Goal: Transaction & Acquisition: Purchase product/service

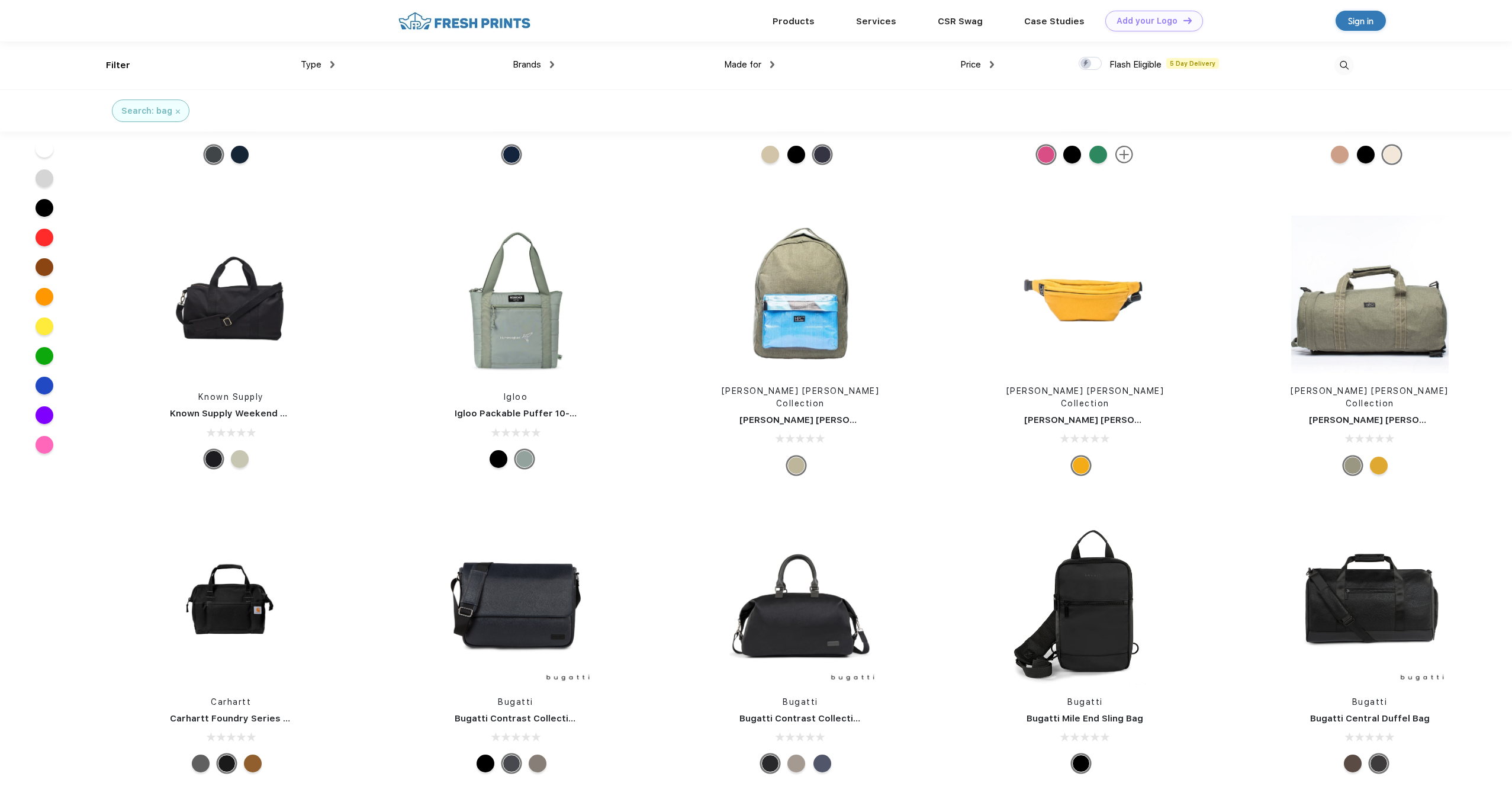
scroll to position [2224, 0]
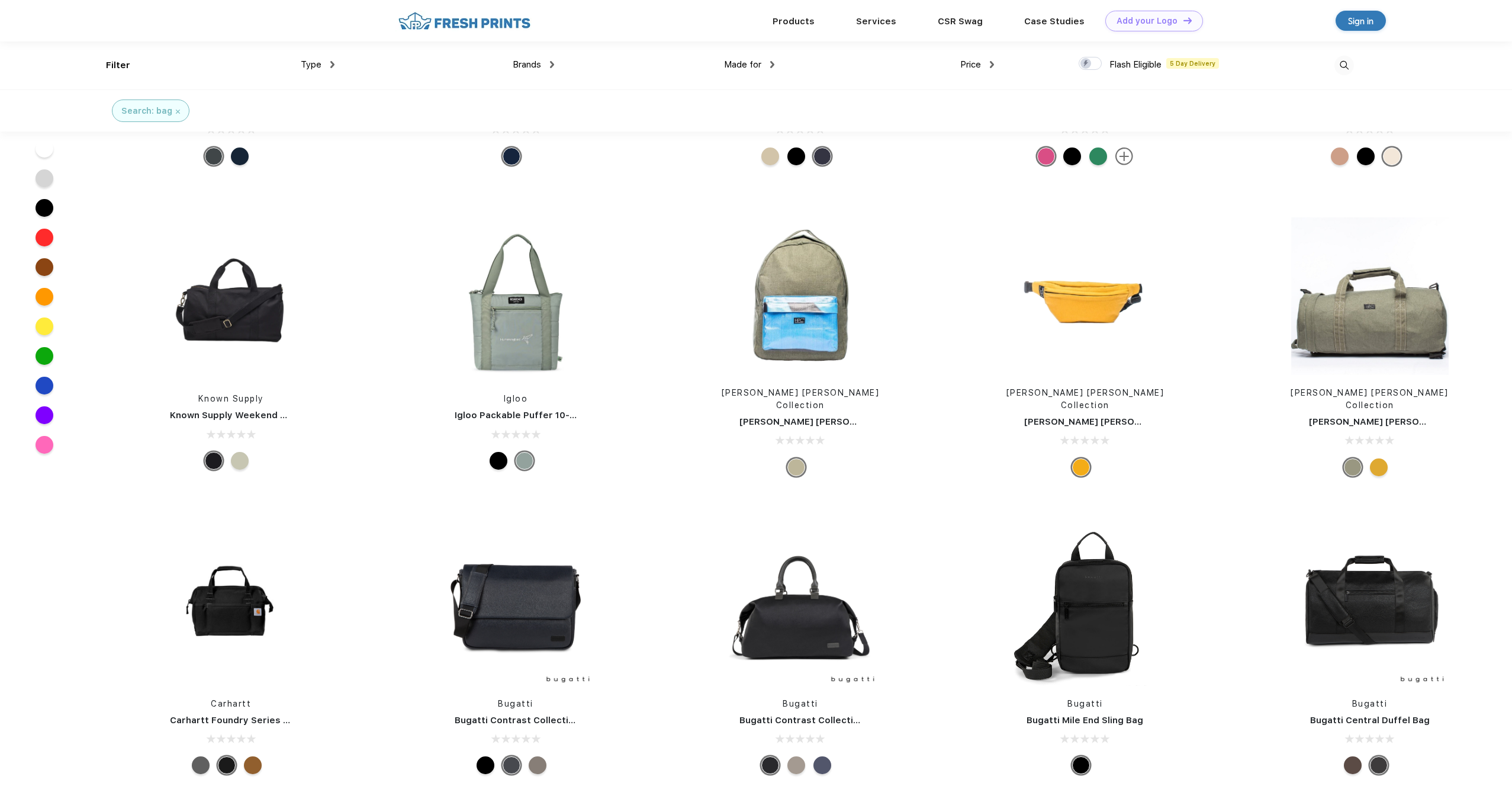
click at [529, 62] on span "Brands" at bounding box center [527, 64] width 29 height 10
click at [550, 64] on img at bounding box center [552, 64] width 4 height 7
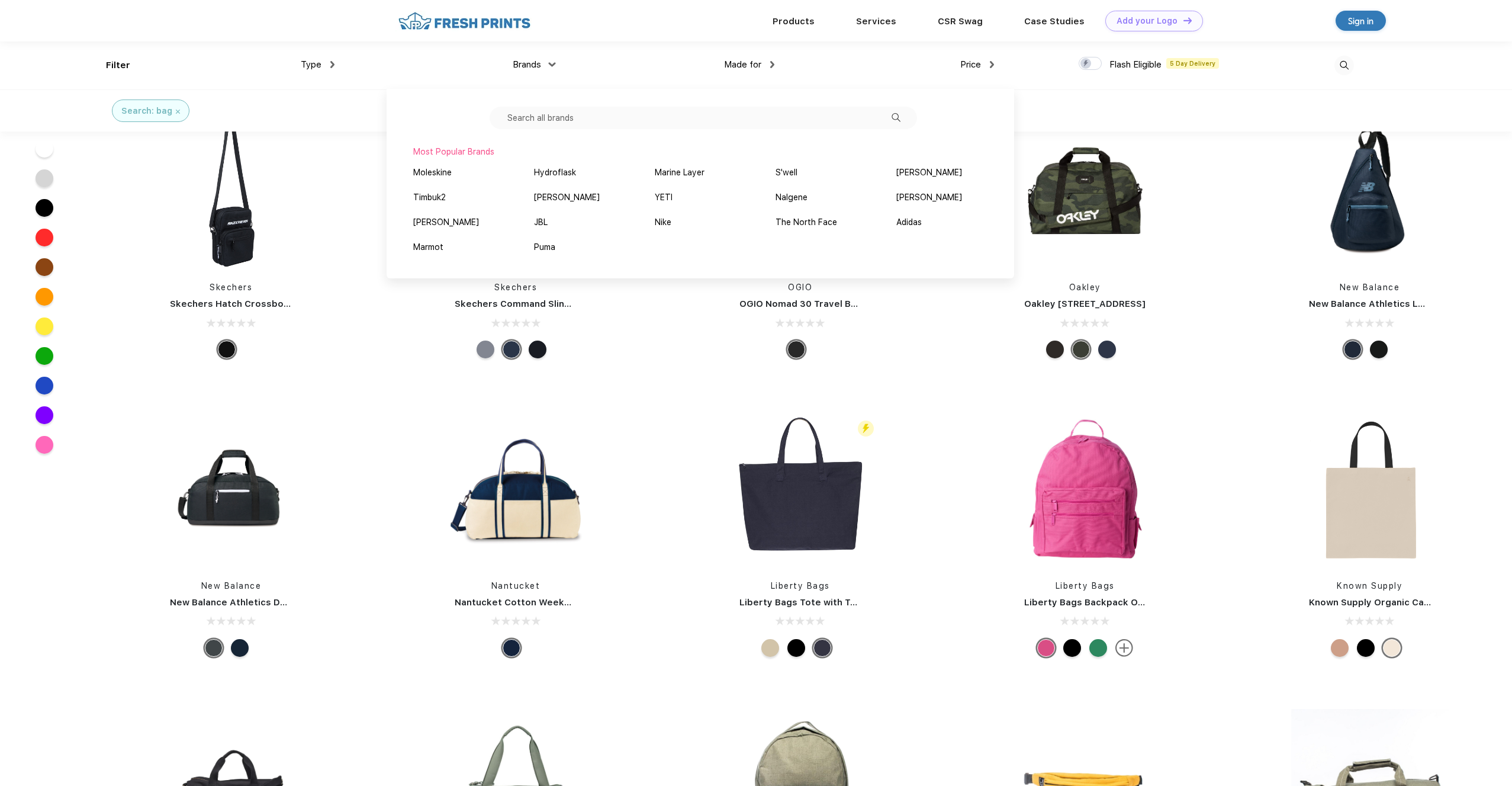
scroll to position [1732, 0]
click at [1299, 115] on div "Search: bag" at bounding box center [756, 110] width 1512 height 42
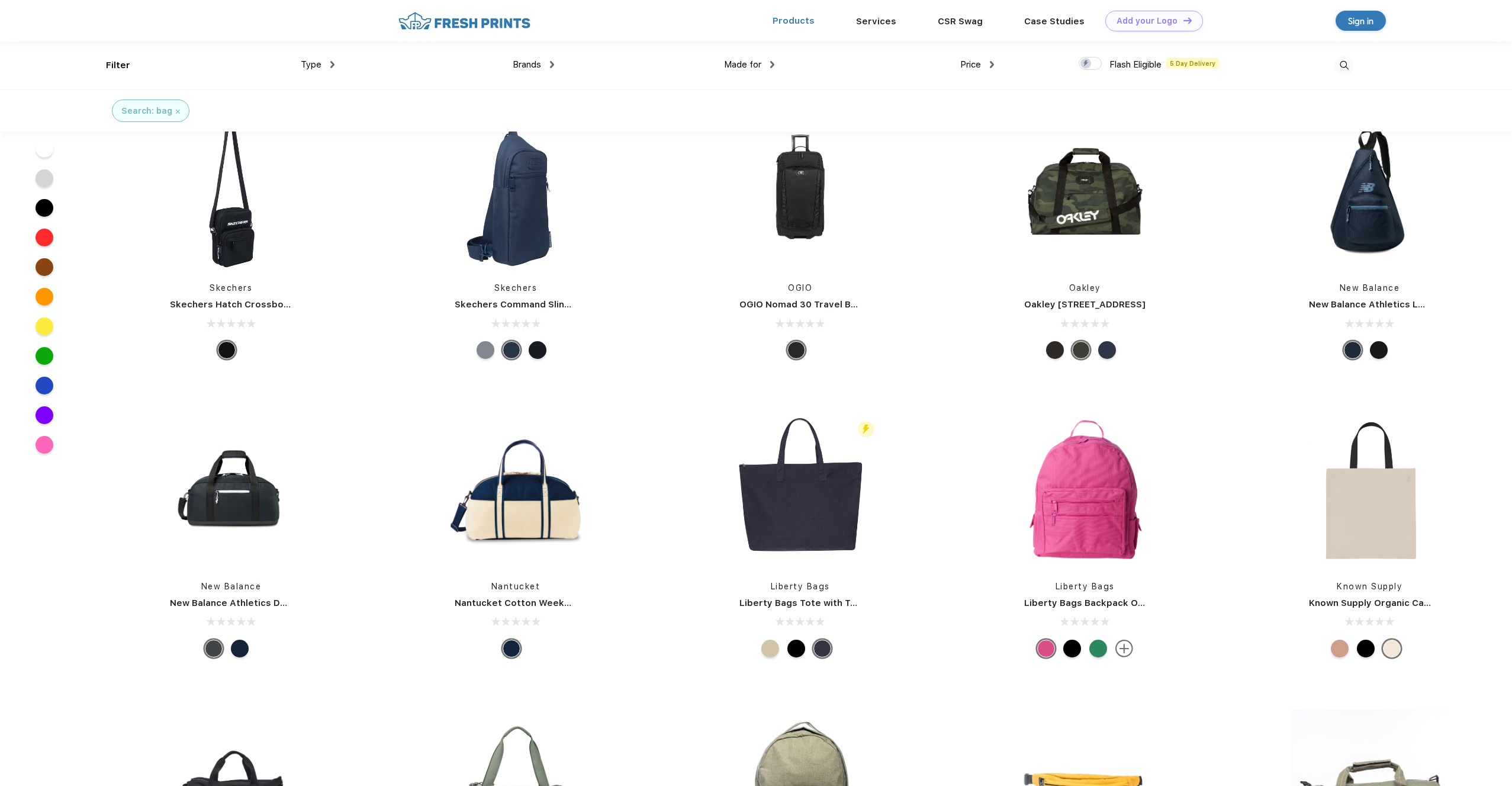
click at [803, 20] on link "Products" at bounding box center [794, 20] width 42 height 10
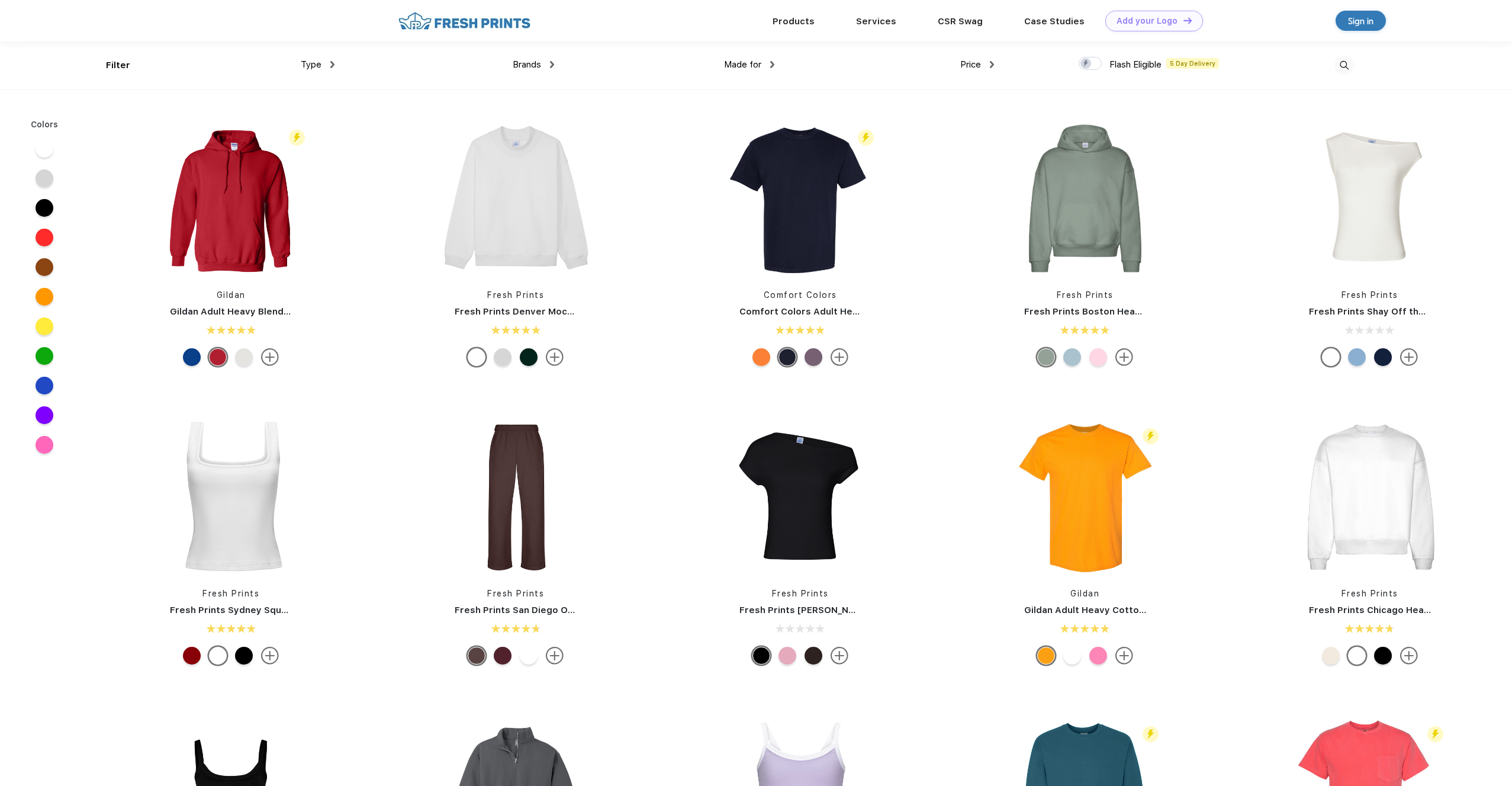
click at [550, 64] on img at bounding box center [552, 64] width 4 height 7
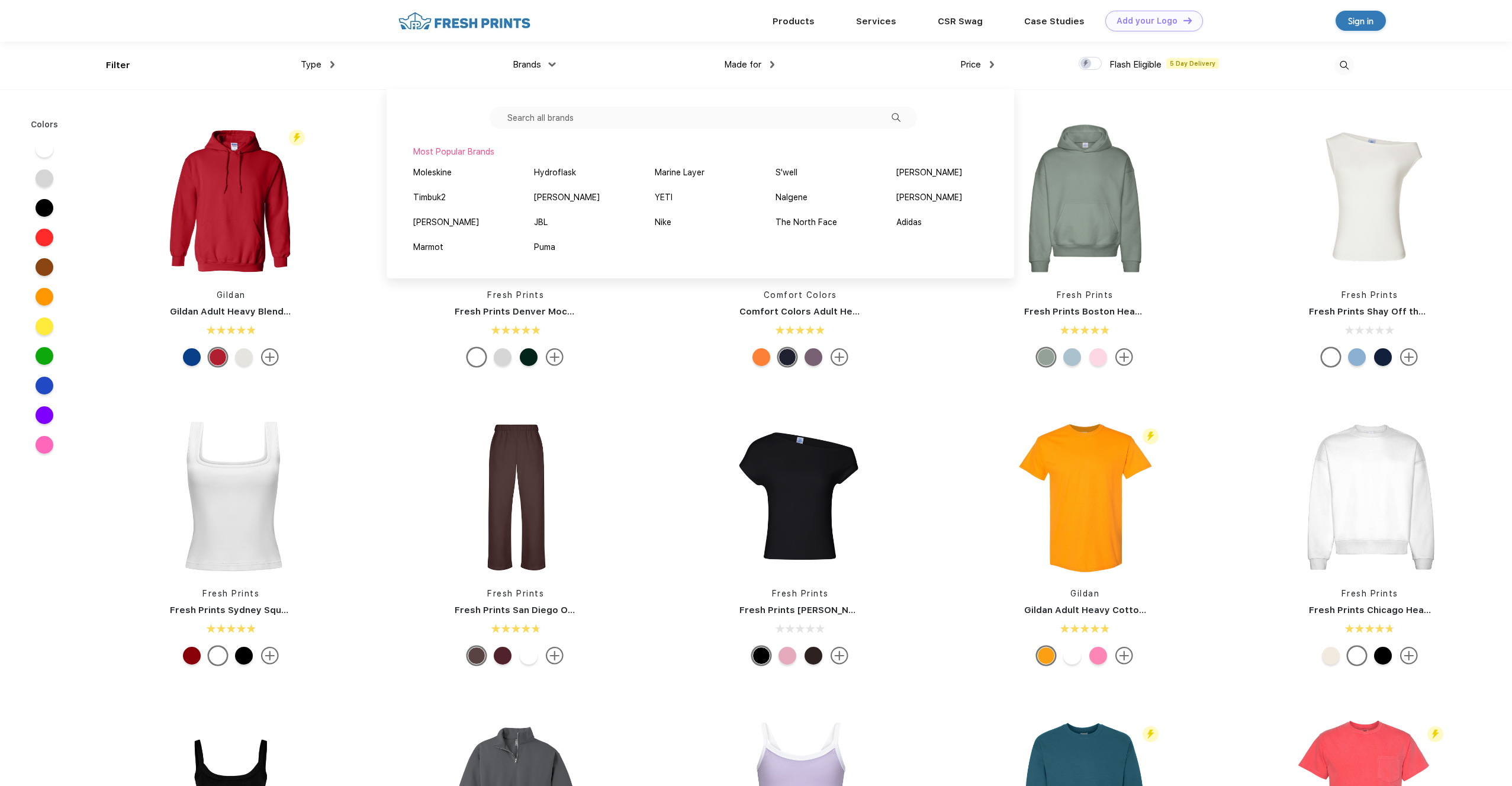
click at [968, 368] on div "Fresh Prints Fresh Prints Boston Heavyweight Hoodie" at bounding box center [1085, 246] width 285 height 251
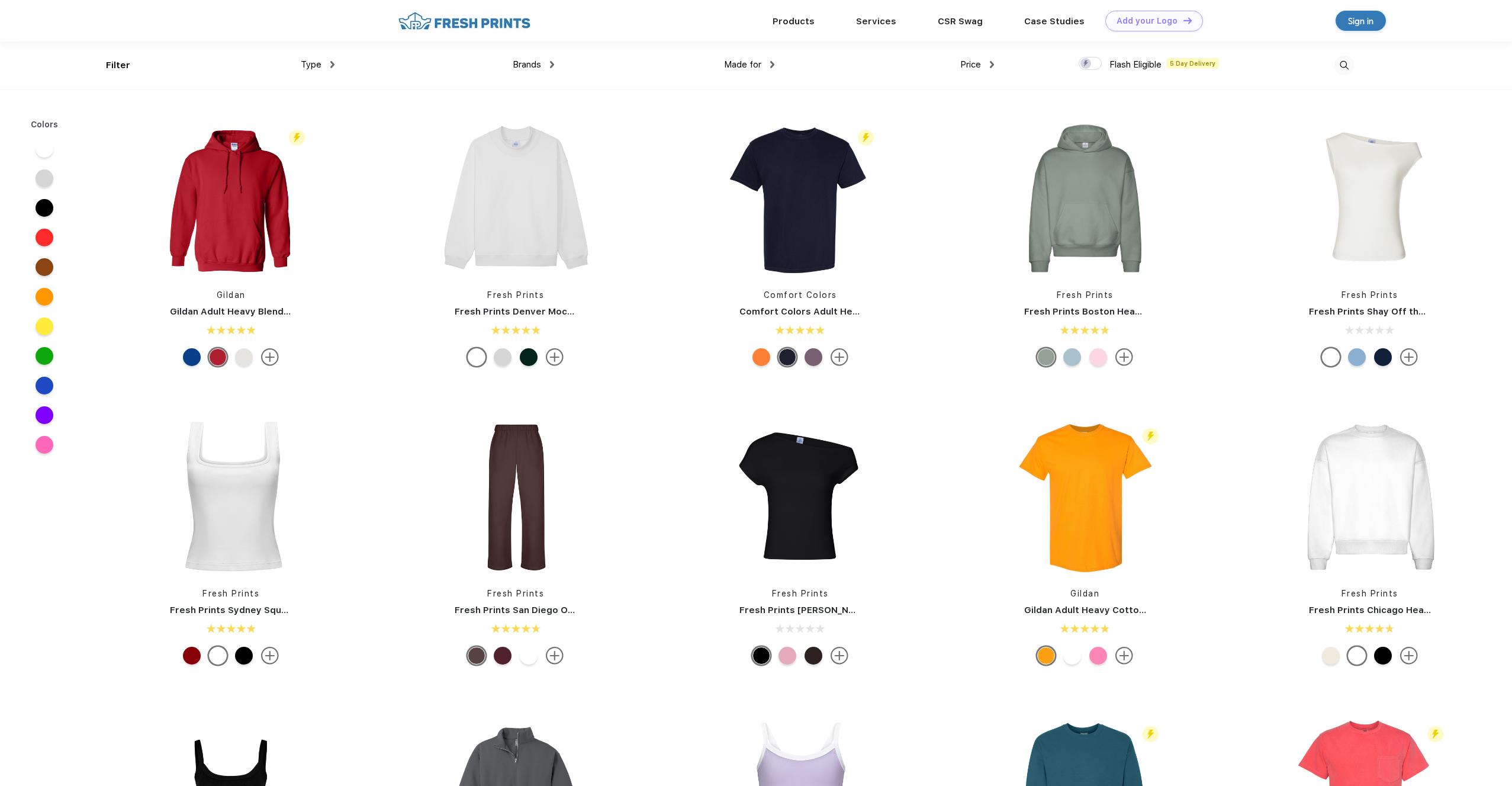
click at [767, 65] on div "Made for" at bounding box center [749, 65] width 50 height 13
click at [717, 147] on div "Men" at bounding box center [718, 147] width 16 height 12
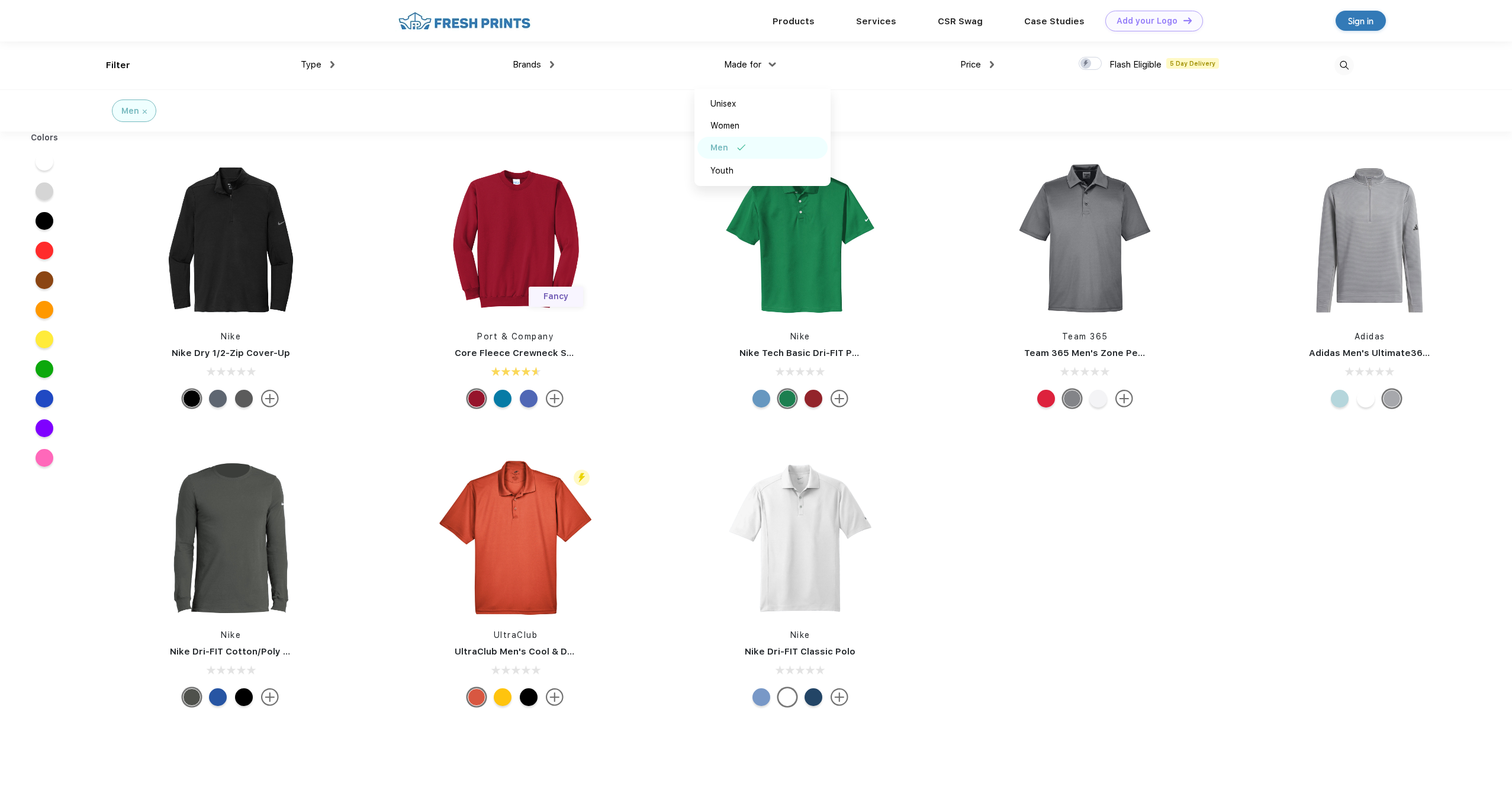
click at [1018, 592] on div "Nike Nike Dry 1/2-Zip Cover-Up Fancy Port & Company Core Fleece Crewneck Sweats…" at bounding box center [800, 435] width 1424 height 597
click at [526, 240] on img at bounding box center [516, 240] width 158 height 158
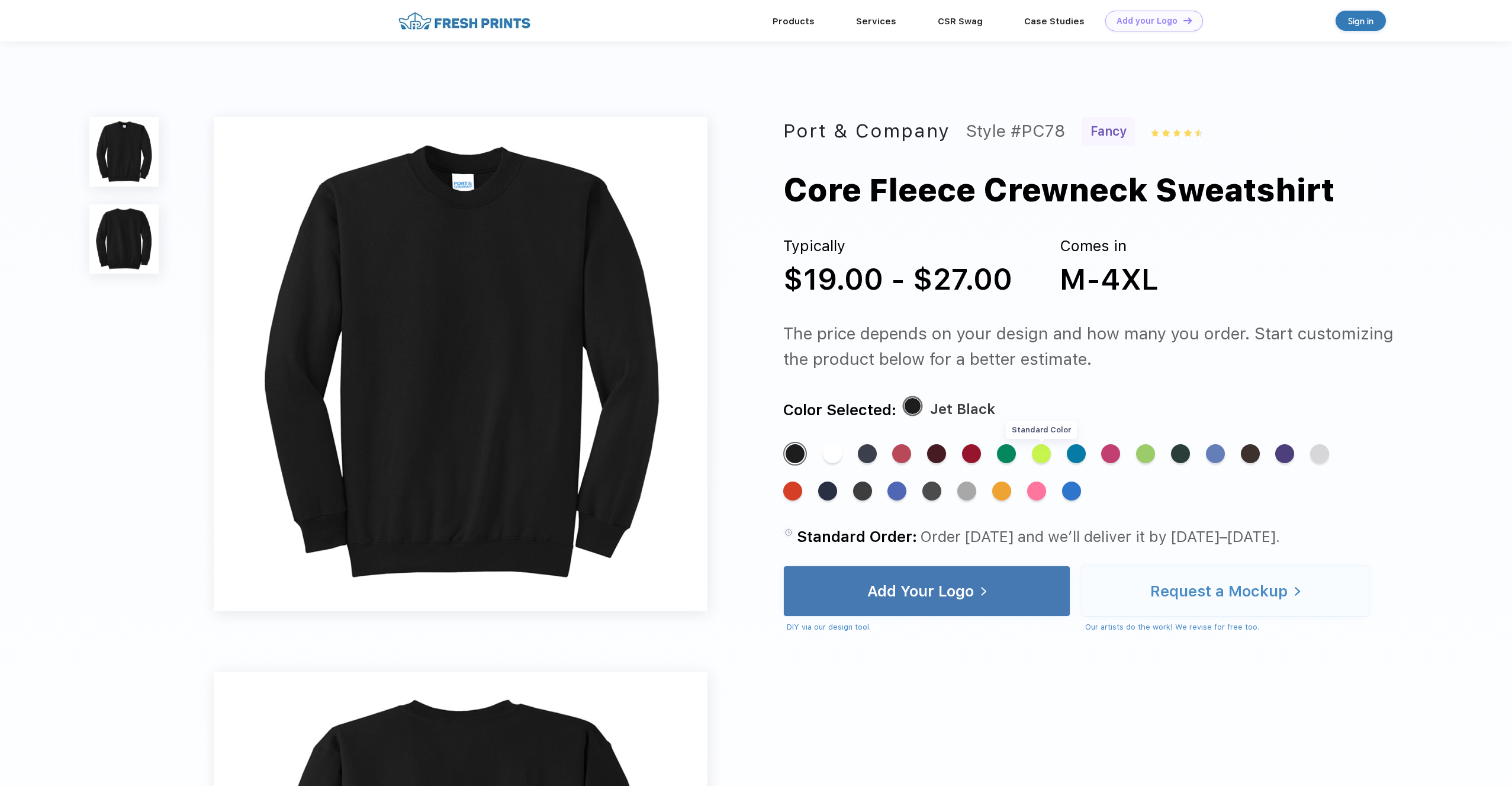
click at [1043, 455] on div "Standard Color" at bounding box center [1042, 454] width 19 height 19
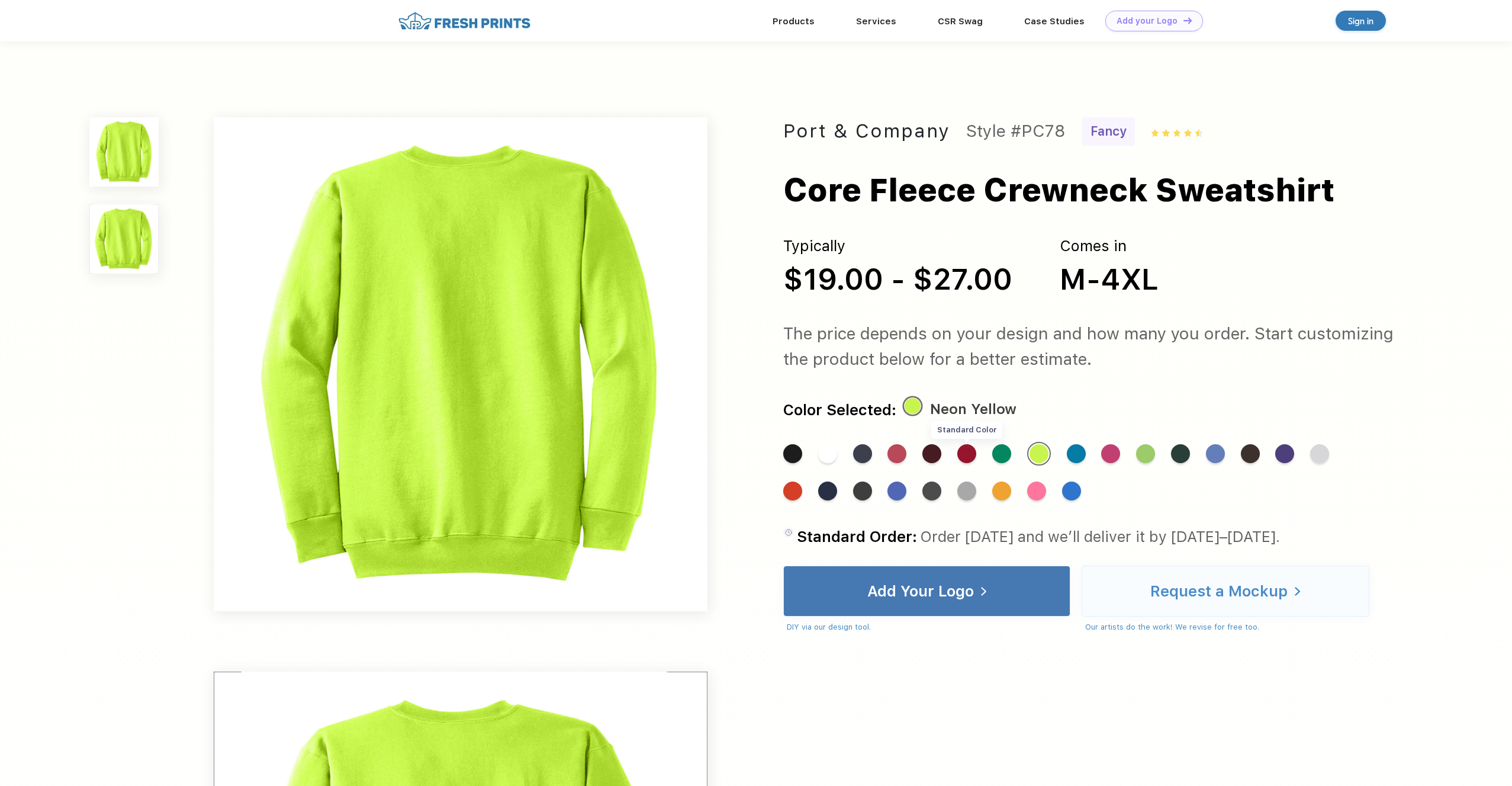
click at [974, 456] on div "Standard Color" at bounding box center [967, 454] width 19 height 19
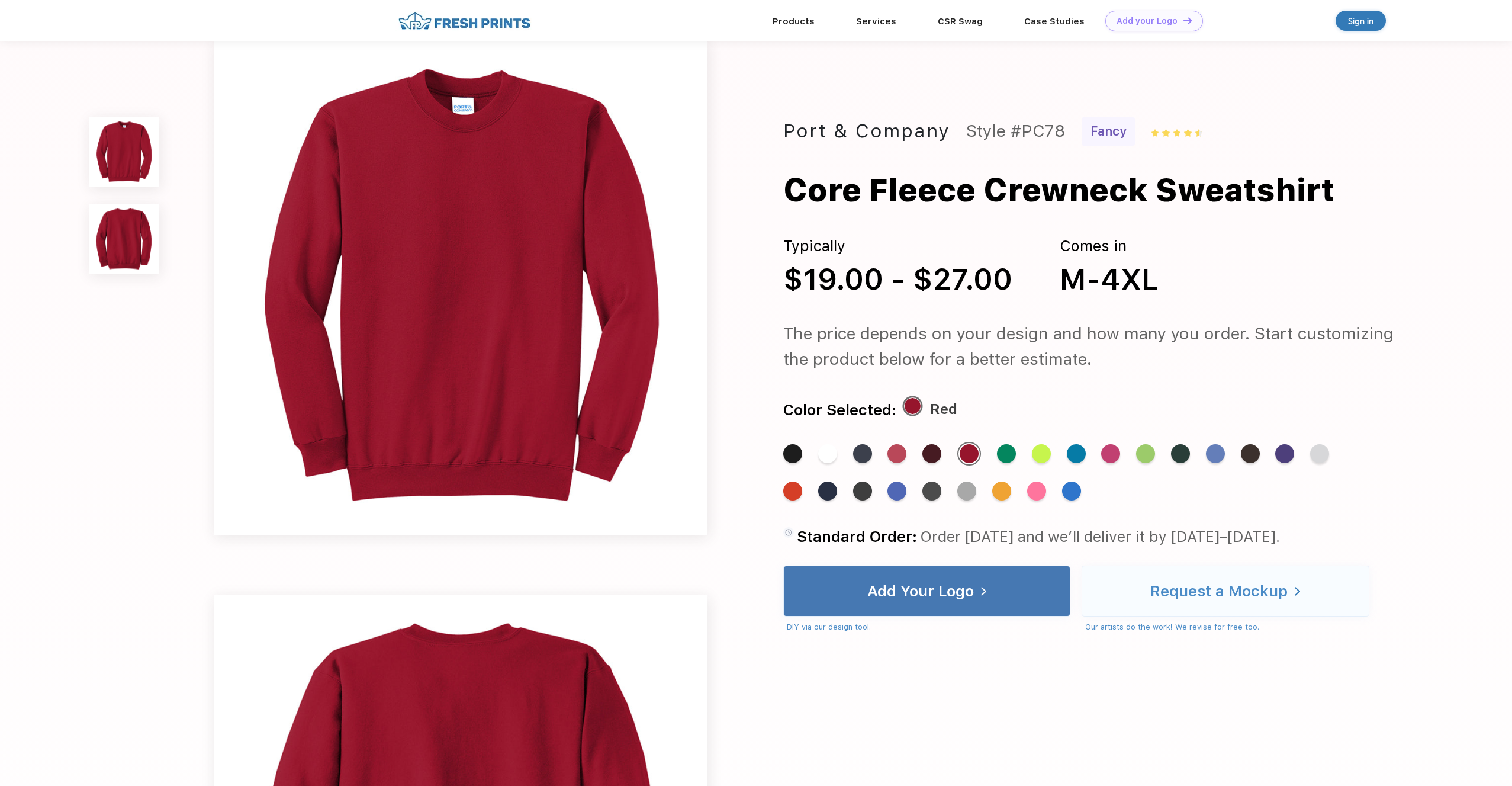
scroll to position [6, 0]
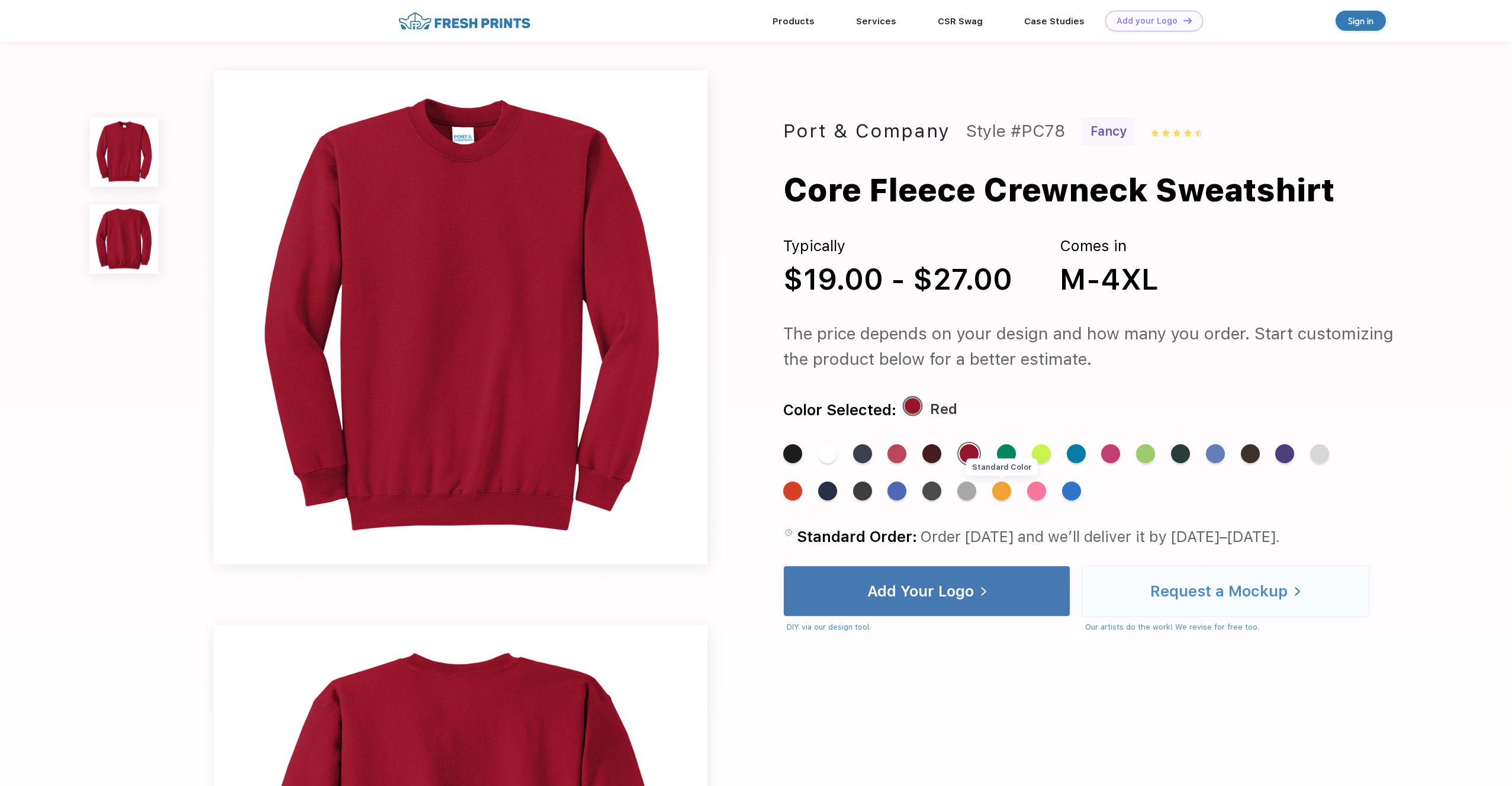
click at [1003, 493] on div "Standard Color" at bounding box center [1002, 491] width 19 height 19
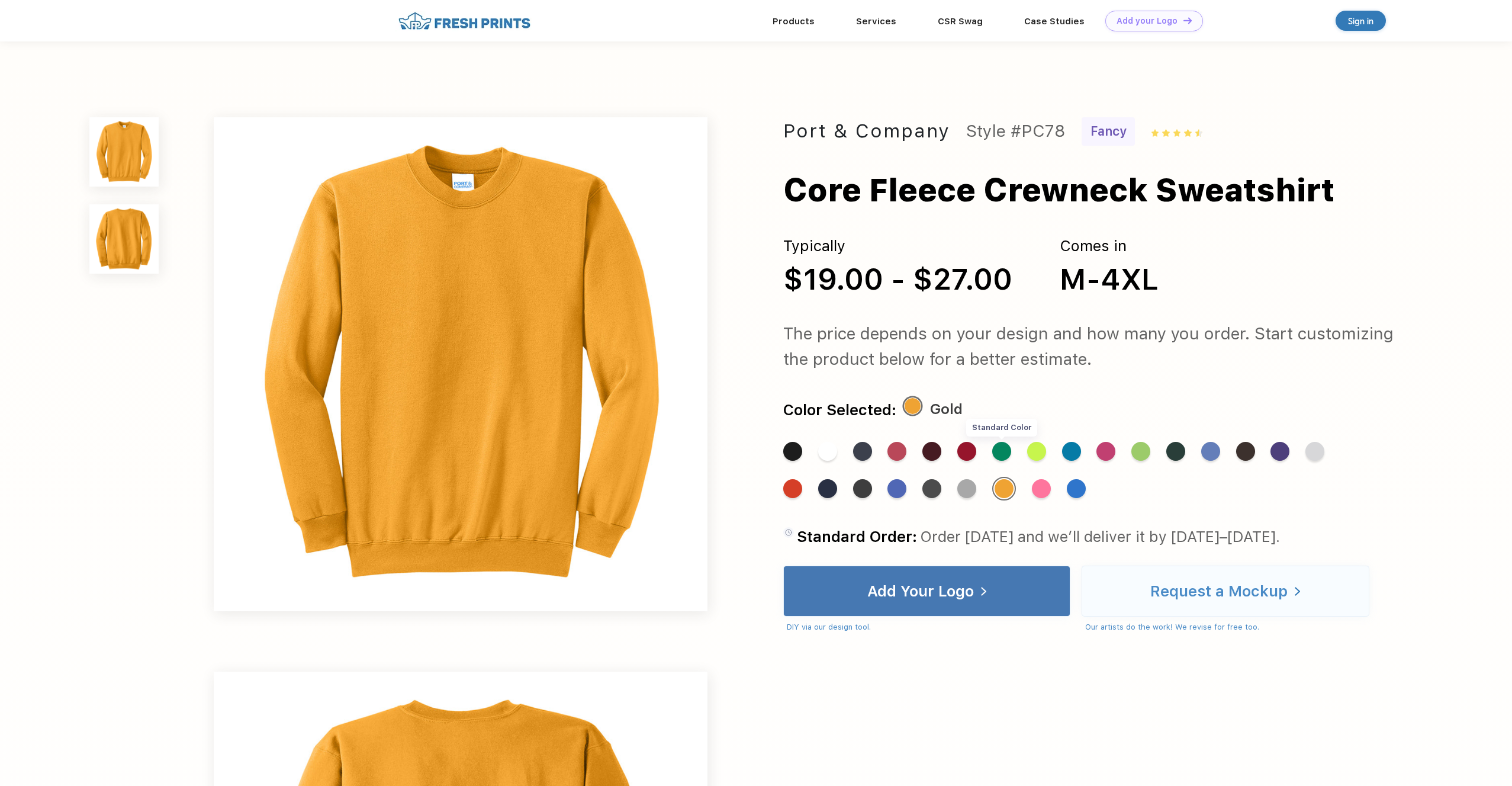
click at [1003, 452] on div "Standard Color" at bounding box center [1002, 451] width 19 height 19
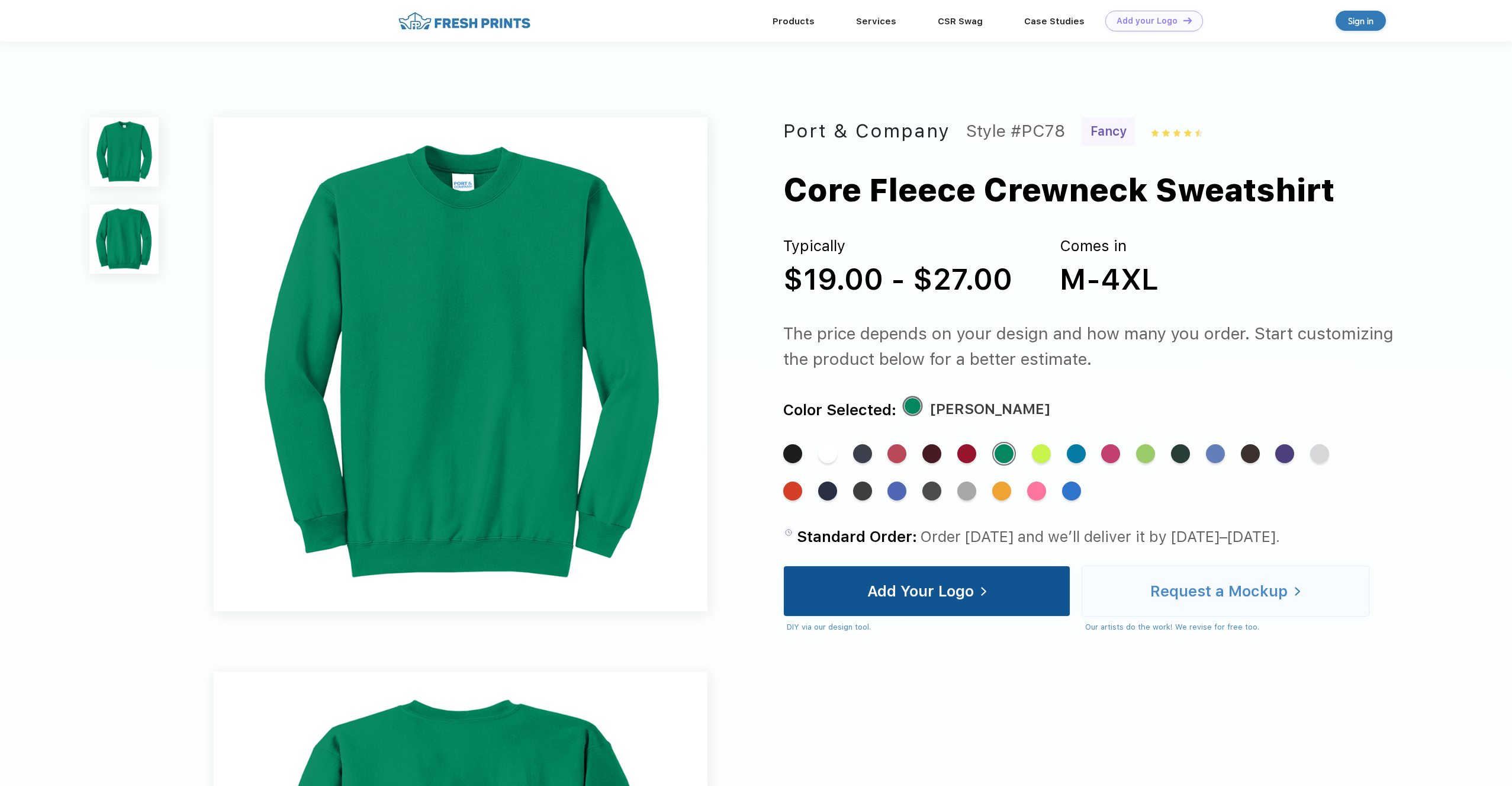
click at [961, 597] on div "Add Your Logo" at bounding box center [921, 591] width 107 height 11
